Goal: Find specific page/section: Find specific page/section

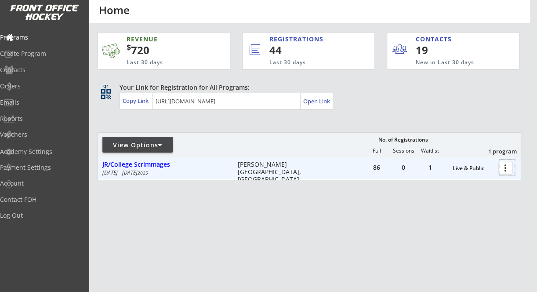
click at [501, 169] on div at bounding box center [506, 167] width 15 height 15
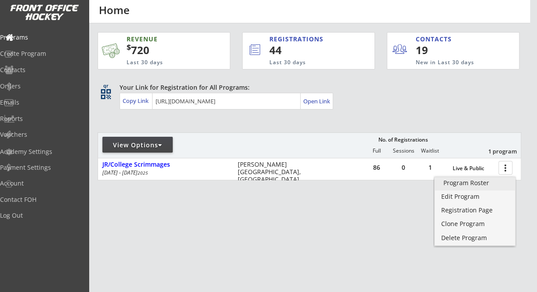
click at [484, 183] on div "Program Roster" at bounding box center [474, 183] width 63 height 6
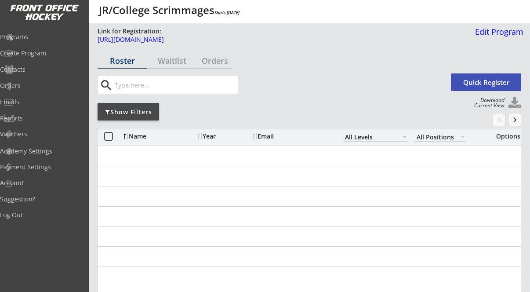
select select ""All Levels""
select select ""All Positions""
select select ""All Levels""
select select ""All Positions""
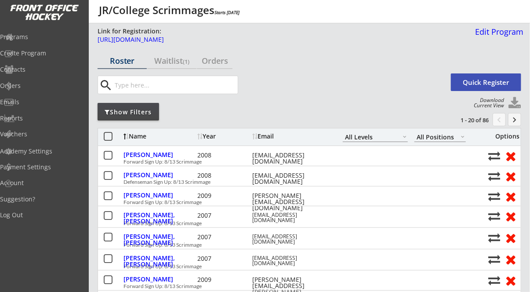
click at [109, 135] on button at bounding box center [108, 136] width 11 height 11
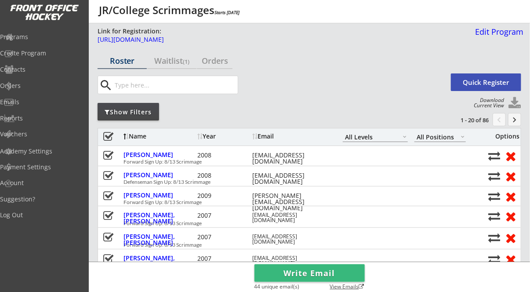
click at [351, 285] on div "View Emails" at bounding box center [345, 286] width 40 height 5
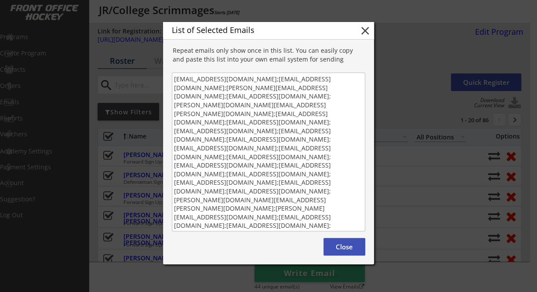
click at [171, 76] on div "Repeat emails only show once in this list. You can easily copy and paste this l…" at bounding box center [268, 140] width 211 height 190
click at [142, 136] on div at bounding box center [268, 146] width 537 height 292
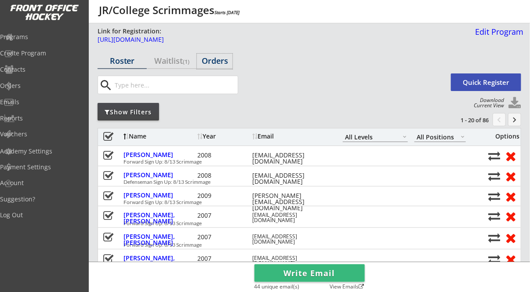
click at [221, 60] on div "Orders" at bounding box center [215, 61] width 36 height 8
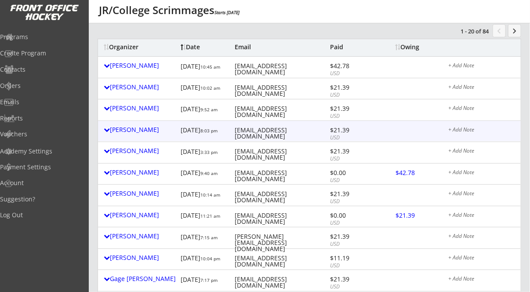
scroll to position [32, 0]
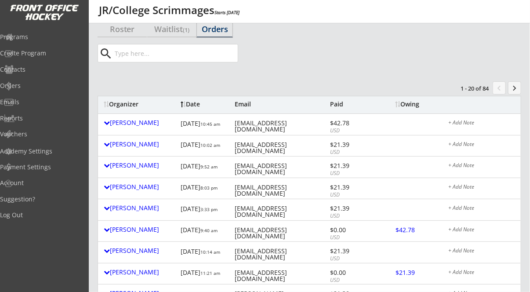
click at [515, 86] on button "keyboard_arrow_right" at bounding box center [514, 87] width 13 height 13
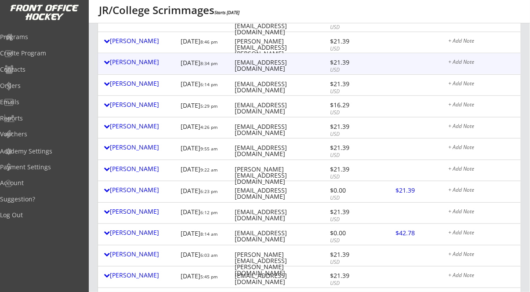
scroll to position [184, 0]
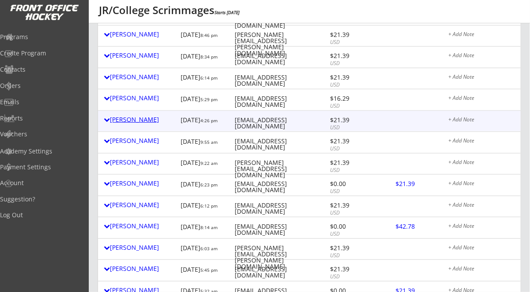
click at [142, 120] on div "[PERSON_NAME]" at bounding box center [140, 119] width 73 height 6
